Goal: Task Accomplishment & Management: Complete application form

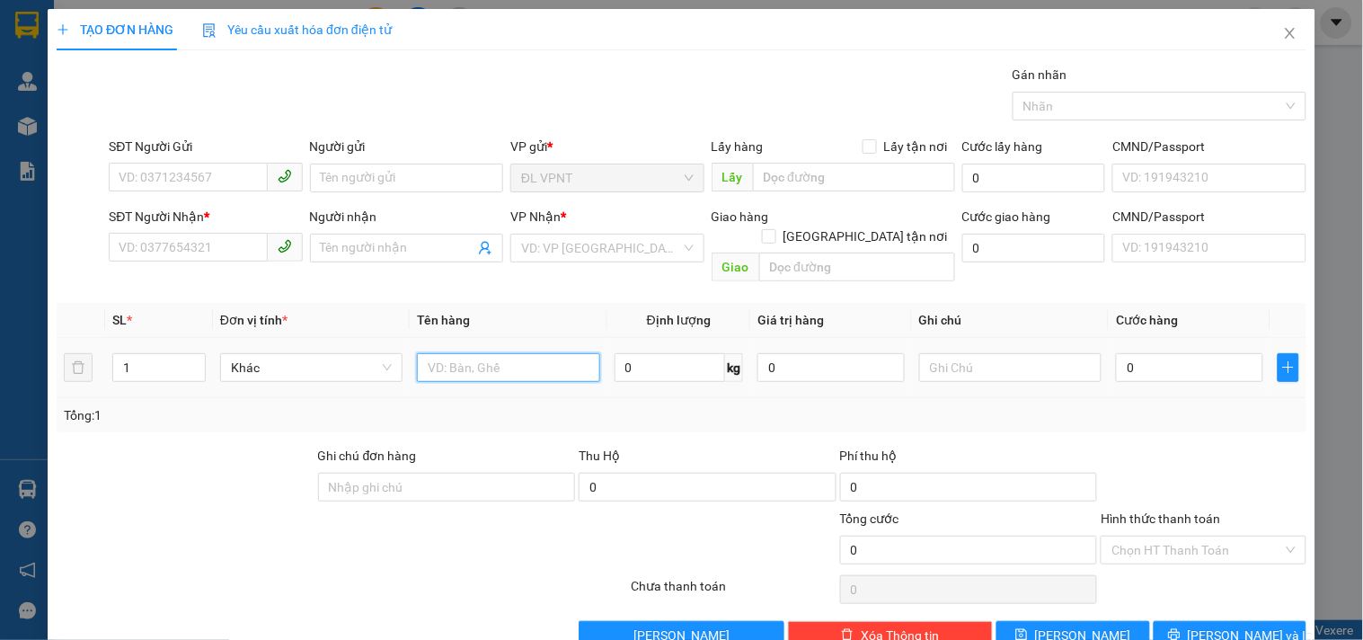
drag, startPoint x: 429, startPoint y: 354, endPoint x: 435, endPoint y: 342, distance: 12.9
click at [432, 353] on input "text" at bounding box center [508, 367] width 182 height 29
type input "1hs"
click at [227, 172] on input "SĐT Người Gửi" at bounding box center [188, 177] width 158 height 29
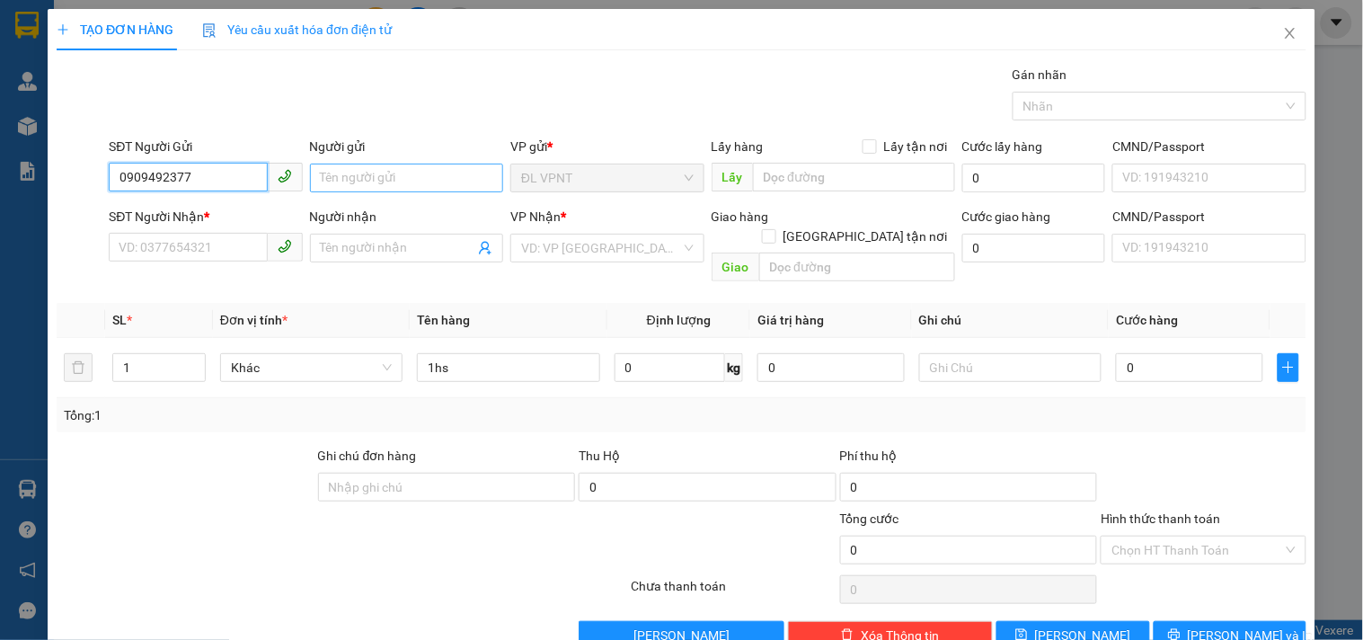
type input "0909492377"
click at [377, 171] on input "Người gửi" at bounding box center [406, 178] width 193 height 29
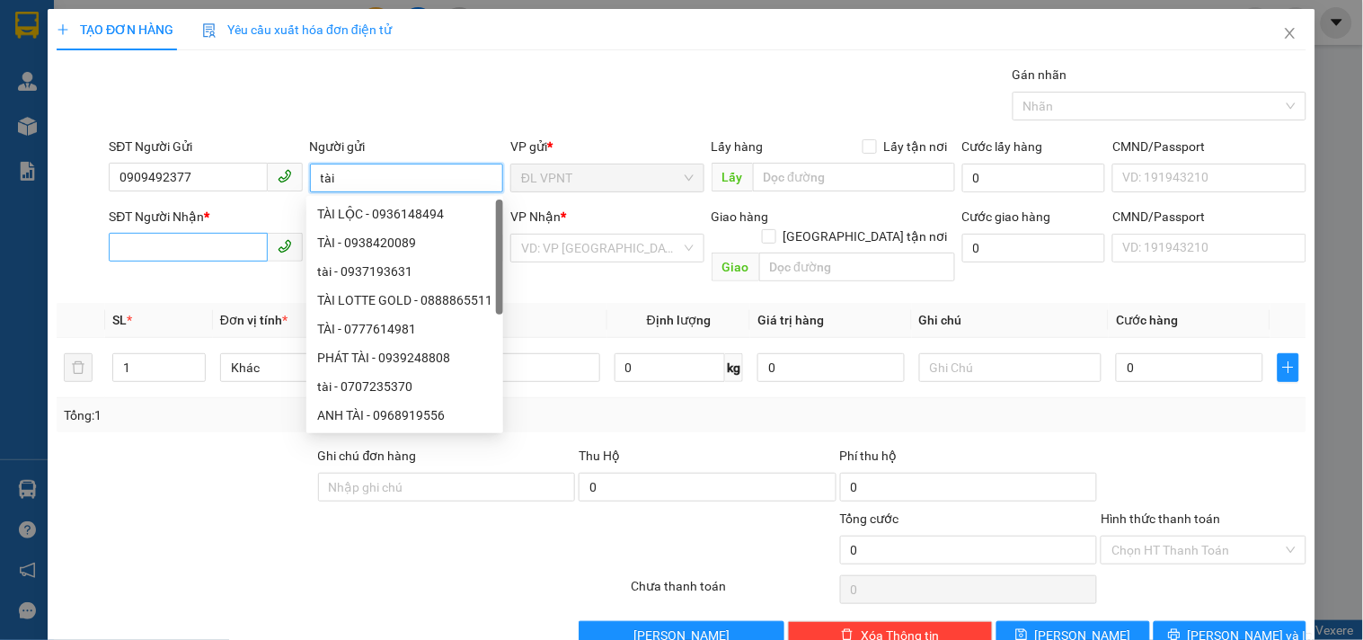
type input "tài"
click at [185, 256] on input "SĐT Người Nhận *" at bounding box center [188, 247] width 158 height 29
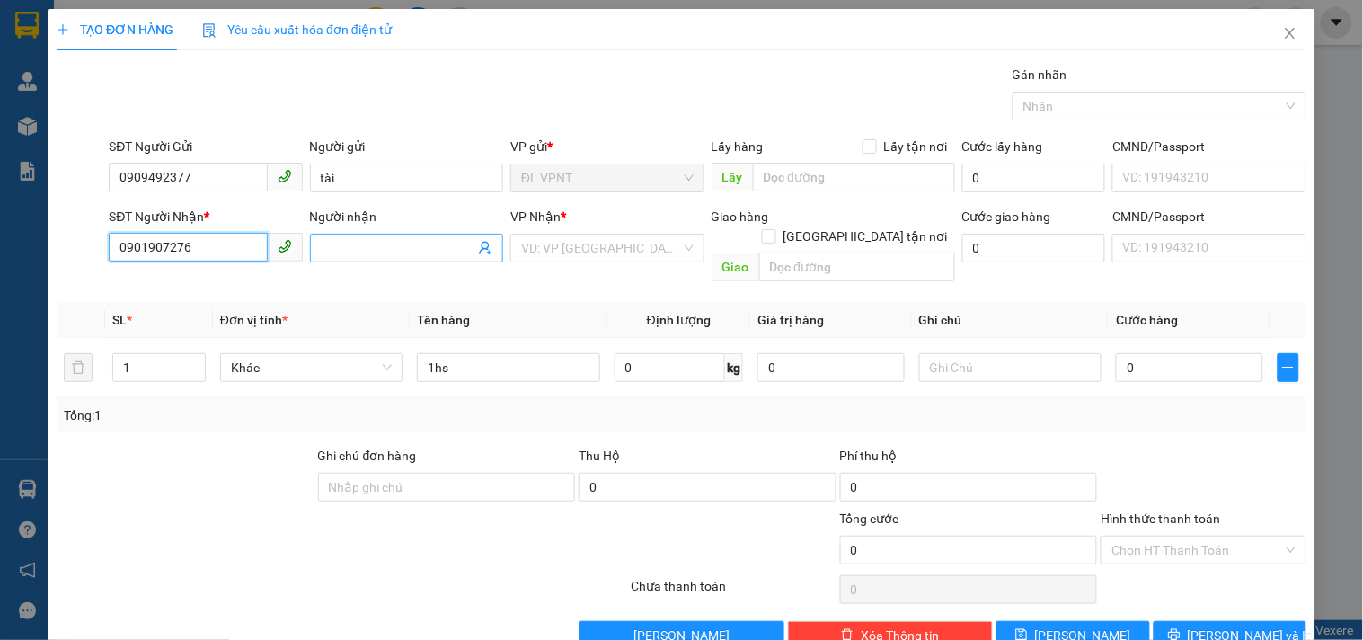
type input "0901907276"
click at [342, 252] on input "Người nhận" at bounding box center [398, 248] width 154 height 20
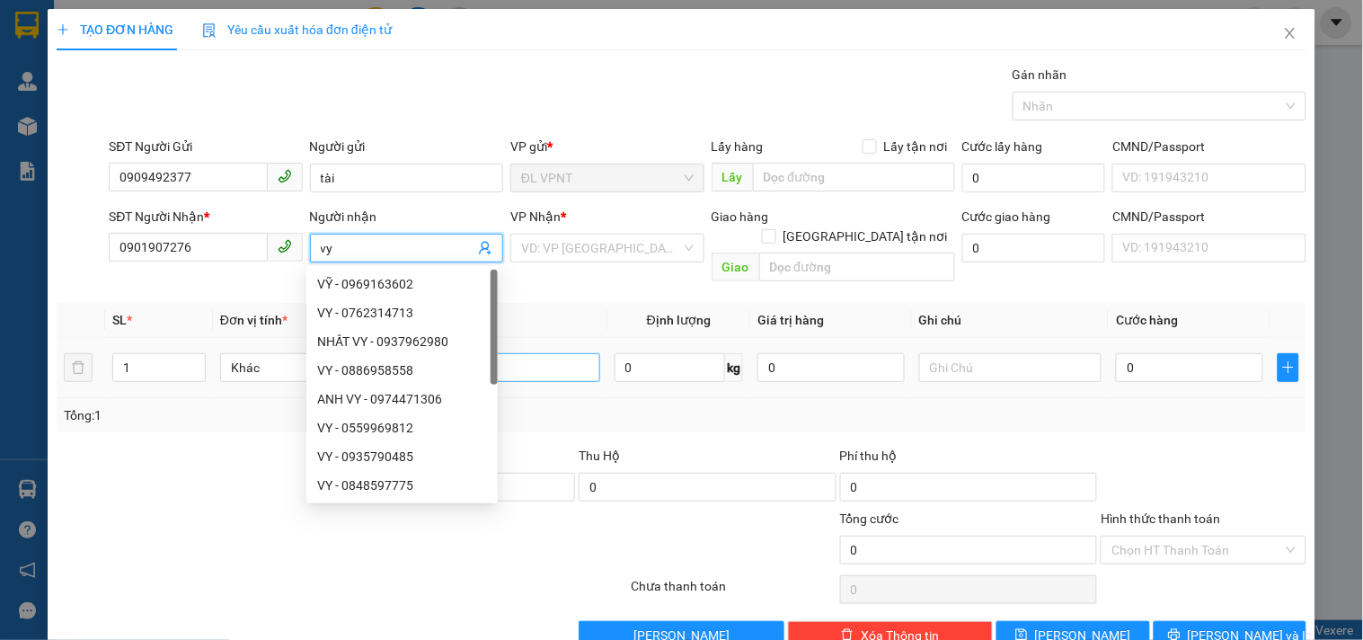
type input "vy"
click at [563, 353] on input "1hs" at bounding box center [508, 367] width 182 height 29
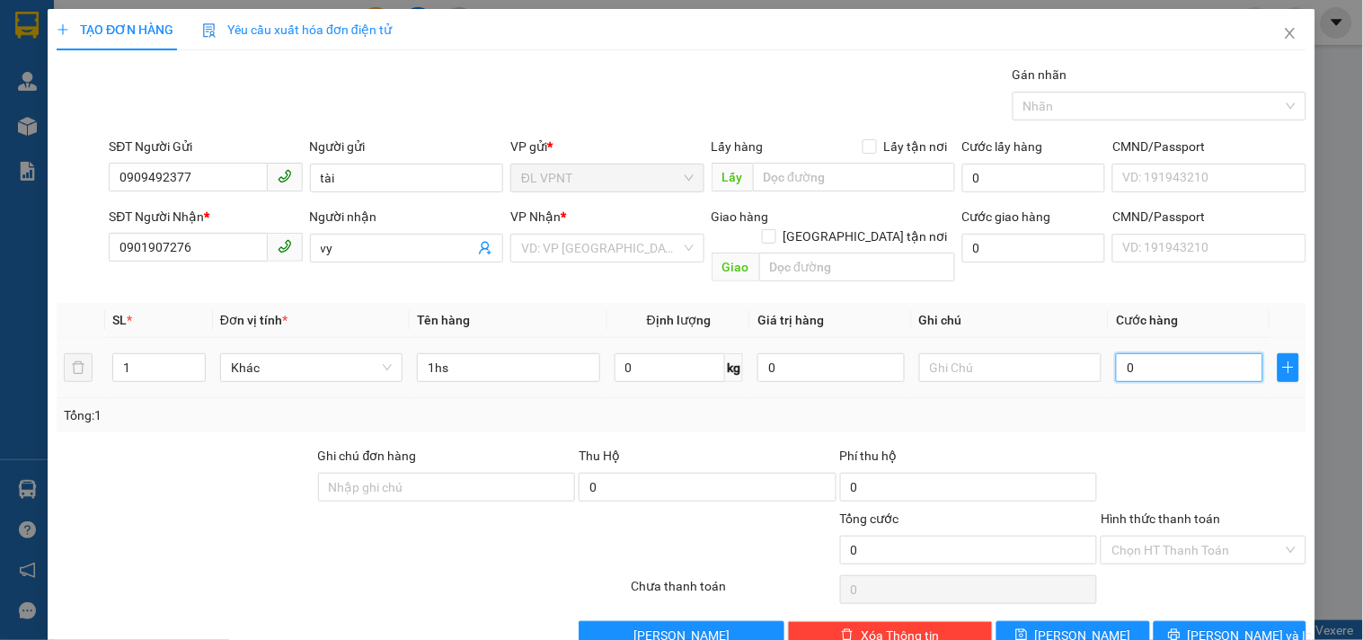
click at [1168, 353] on input "0" at bounding box center [1189, 367] width 147 height 29
type input "2"
type input "20"
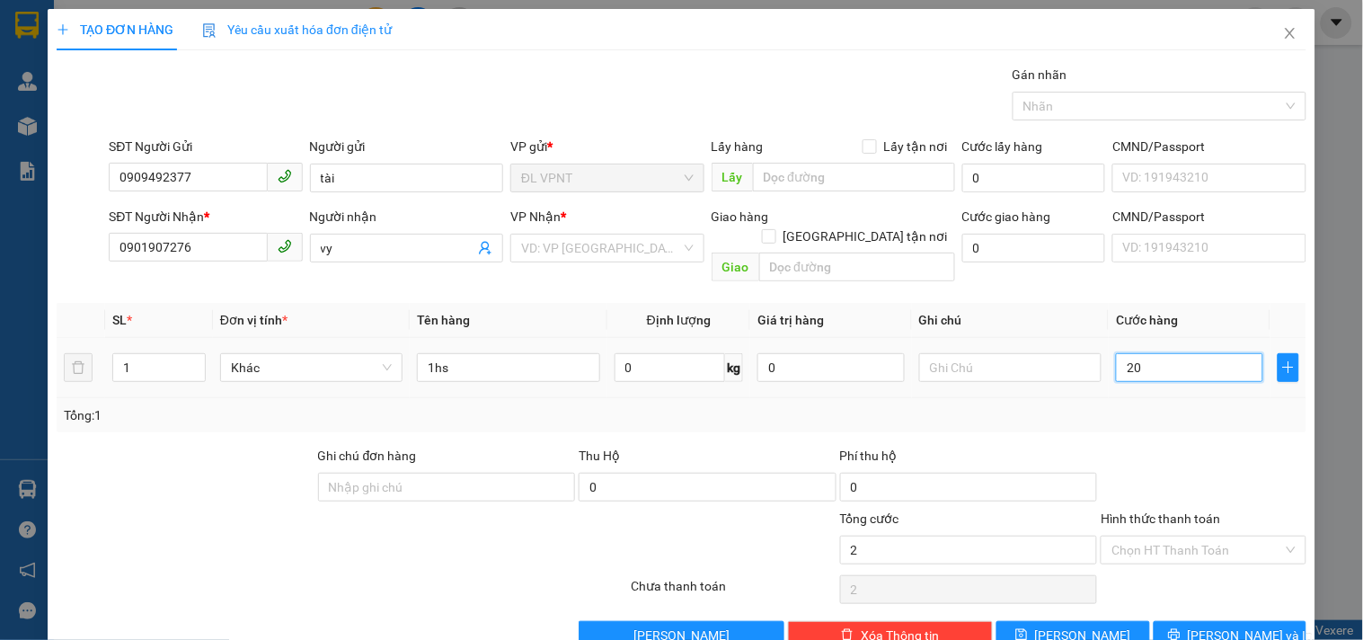
type input "20"
click at [551, 247] on input "search" at bounding box center [600, 248] width 159 height 27
type input "20.000"
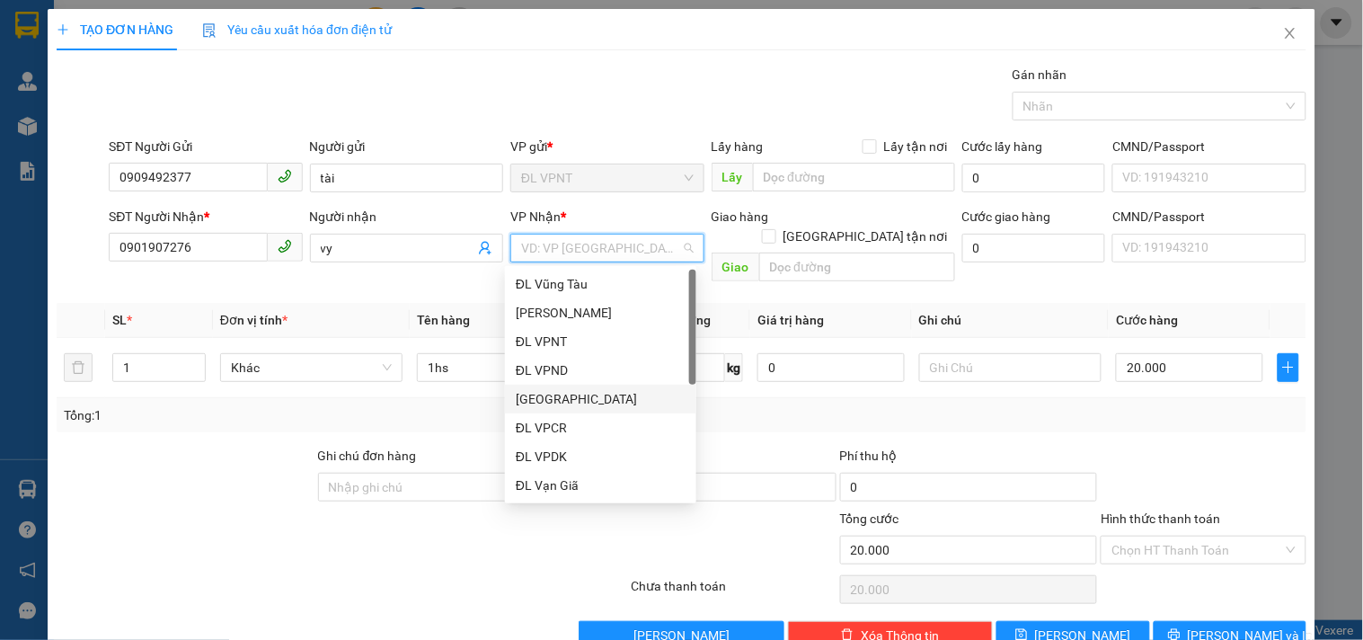
drag, startPoint x: 571, startPoint y: 400, endPoint x: 589, endPoint y: 405, distance: 19.6
click at [571, 399] on div "[GEOGRAPHIC_DATA]" at bounding box center [601, 399] width 170 height 20
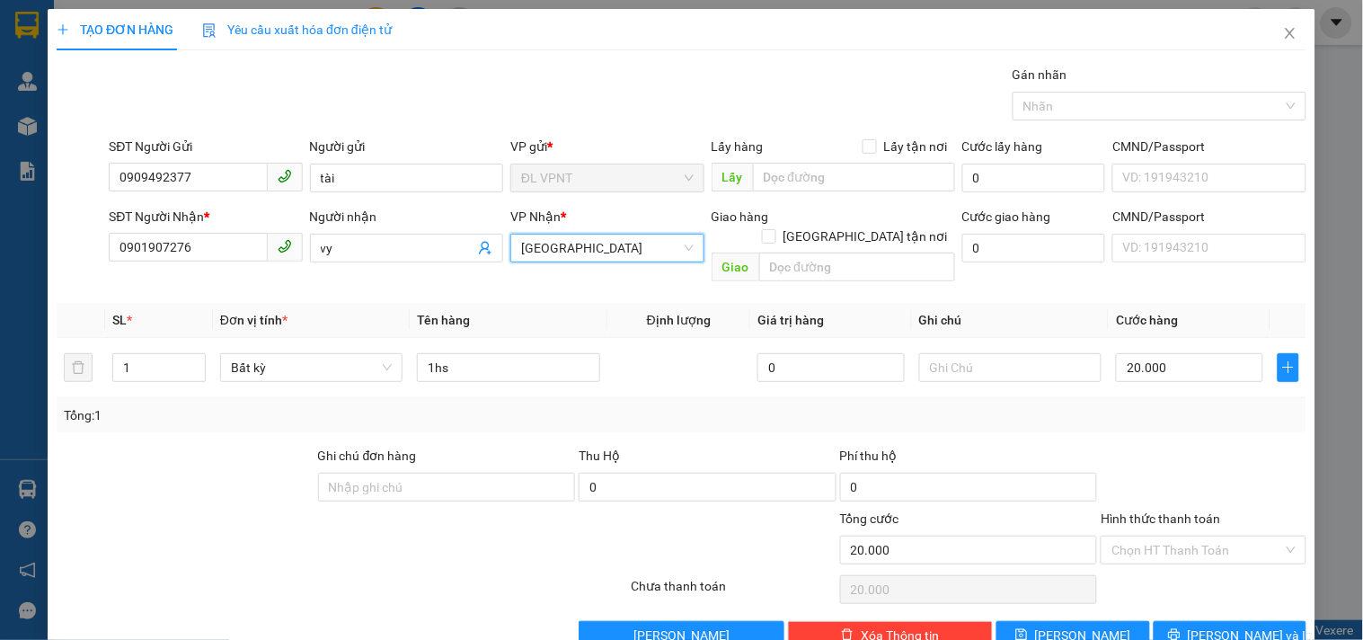
click at [1124, 417] on div "Transit Pickup Surcharge Ids Transit Deliver Surcharge Ids Transit Deliver Surc…" at bounding box center [682, 357] width 1250 height 585
click at [1173, 536] on input "Hình thức thanh toán" at bounding box center [1196, 549] width 171 height 27
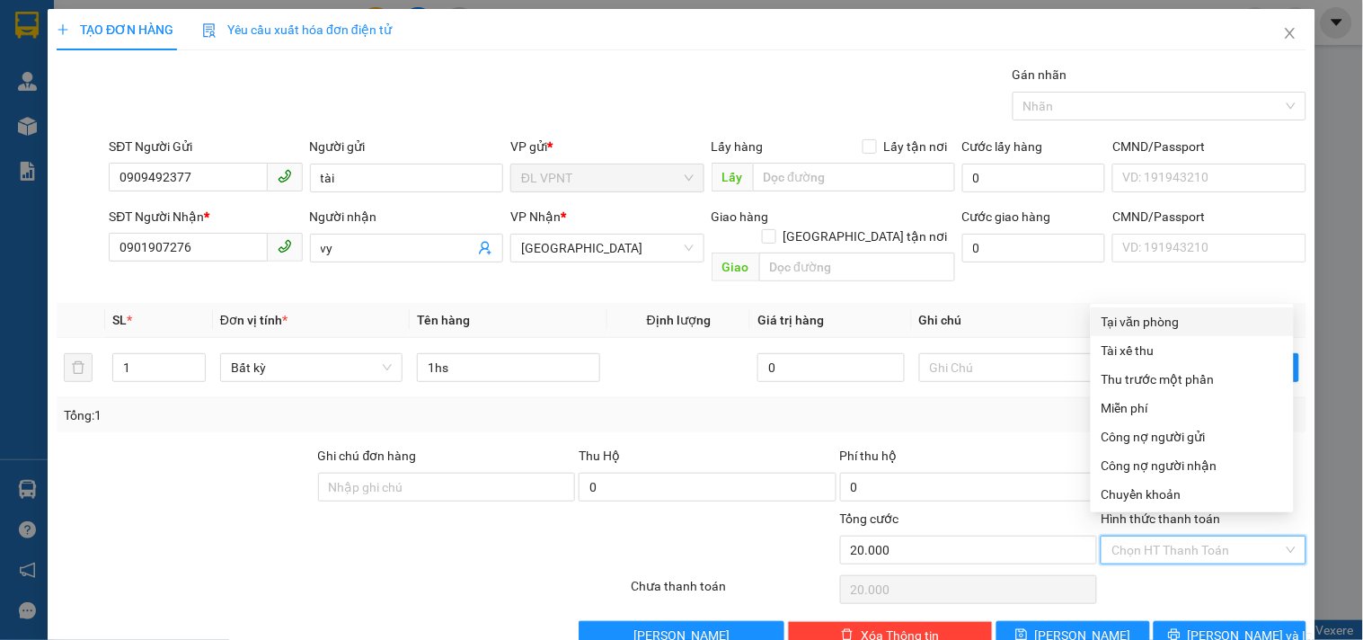
click at [1151, 314] on div "Tại văn phòng" at bounding box center [1193, 322] width 182 height 20
type input "0"
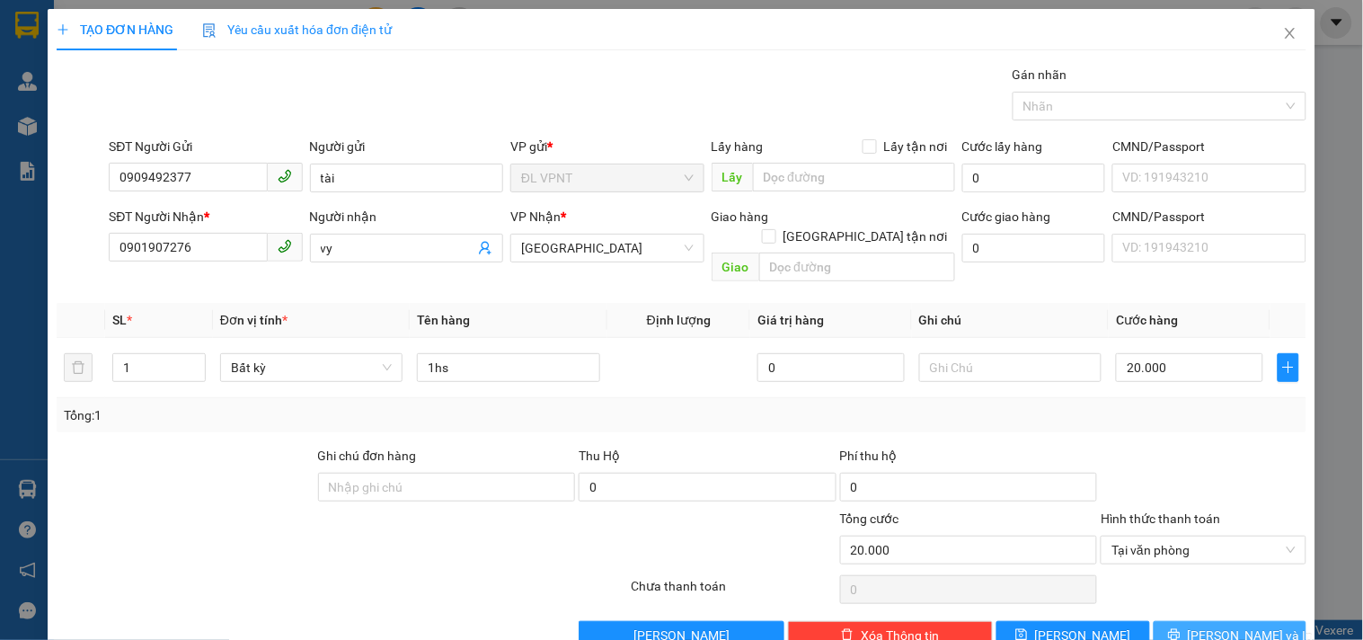
click at [1170, 621] on button "[PERSON_NAME] và In" at bounding box center [1230, 635] width 153 height 29
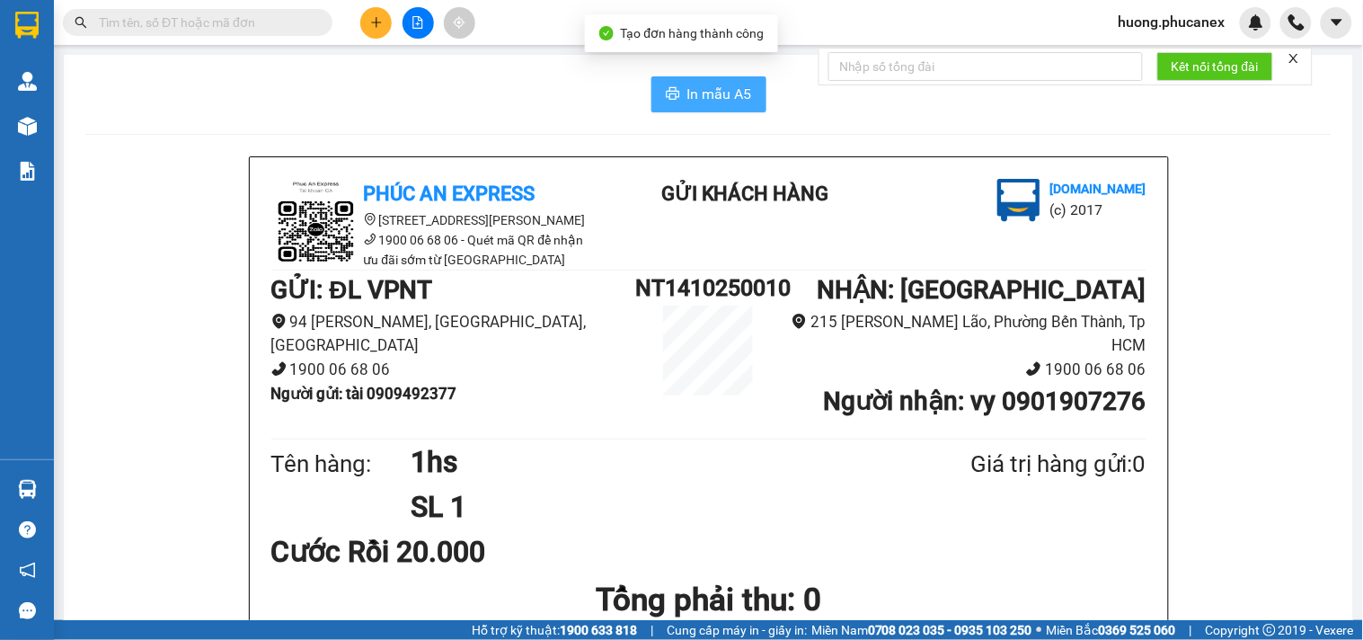
click at [713, 102] on span "In mẫu A5" at bounding box center [719, 94] width 65 height 22
